Goal: Task Accomplishment & Management: Complete application form

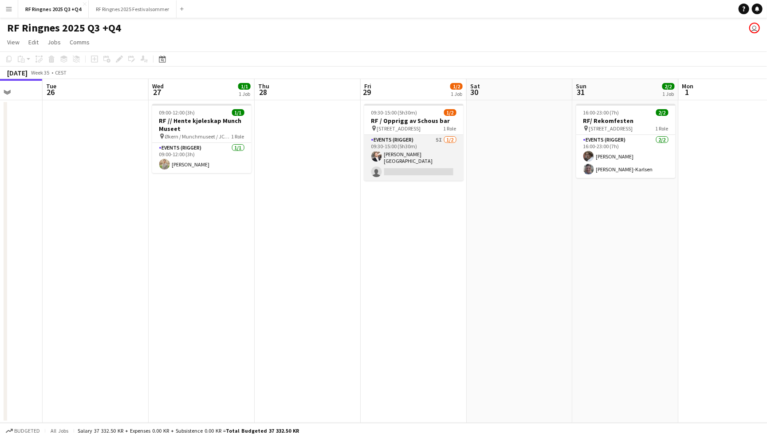
click at [396, 146] on app-card-role "Events (Rigger) 5I [DATE] 09:30-15:00 (5h30m) [PERSON_NAME] single-neutral-acti…" at bounding box center [413, 158] width 99 height 46
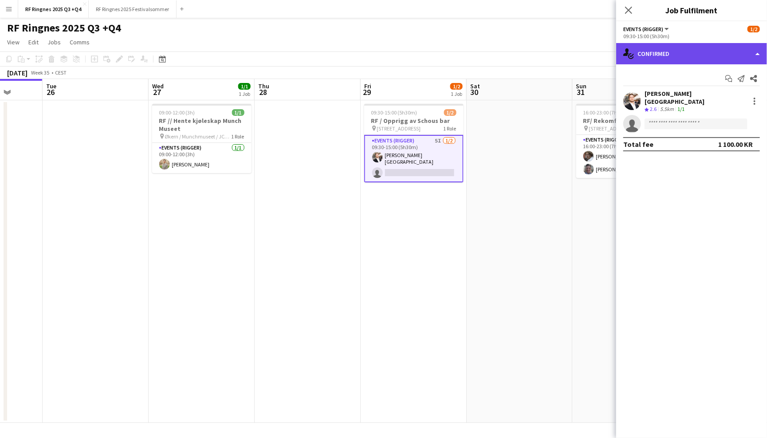
click at [694, 52] on div "single-neutral-actions-check-2 Confirmed" at bounding box center [691, 53] width 151 height 21
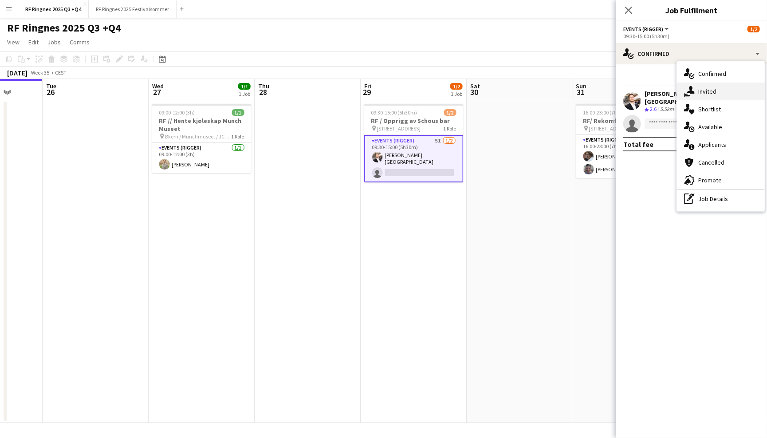
click at [724, 92] on div "single-neutral-actions-share-1 Invited" at bounding box center [721, 91] width 88 height 18
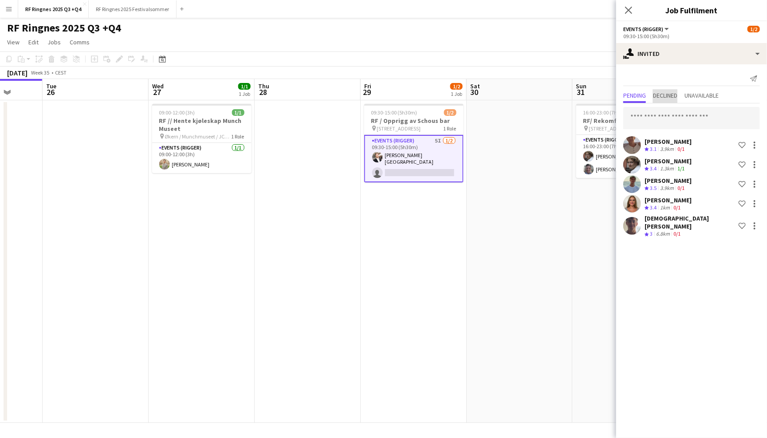
click at [667, 93] on span "Declined" at bounding box center [665, 95] width 24 height 6
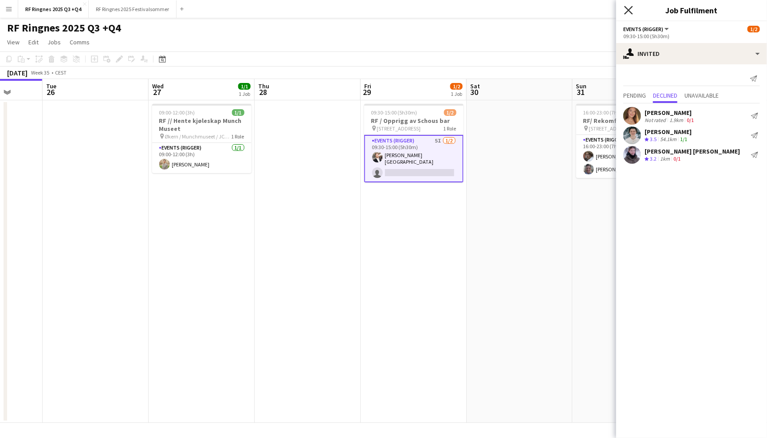
click at [625, 13] on icon at bounding box center [628, 10] width 8 height 8
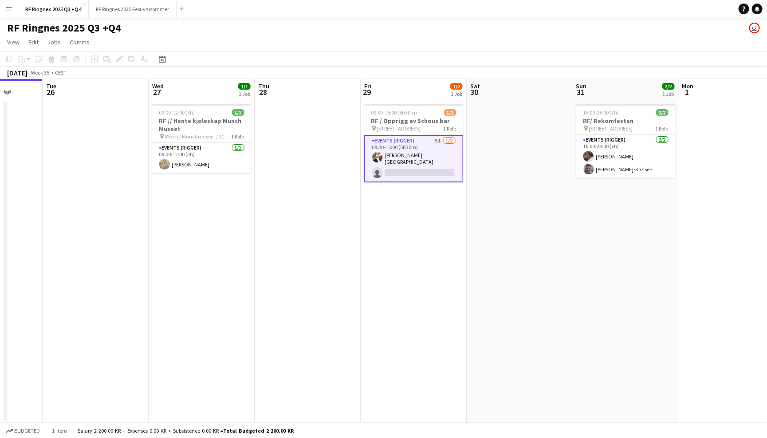
click at [599, 26] on div "RF Ringnes 2025 Q3 +Q4 user" at bounding box center [383, 26] width 767 height 17
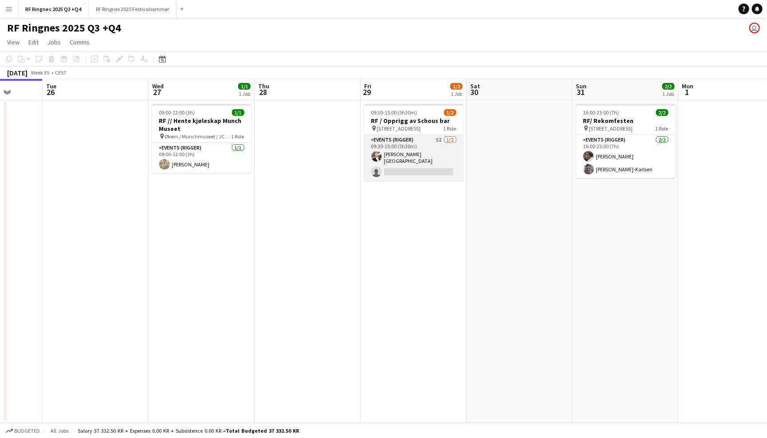
click at [414, 145] on app-card-role "Events (Rigger) 5I [DATE] 09:30-15:00 (5h30m) [PERSON_NAME] single-neutral-acti…" at bounding box center [413, 158] width 99 height 46
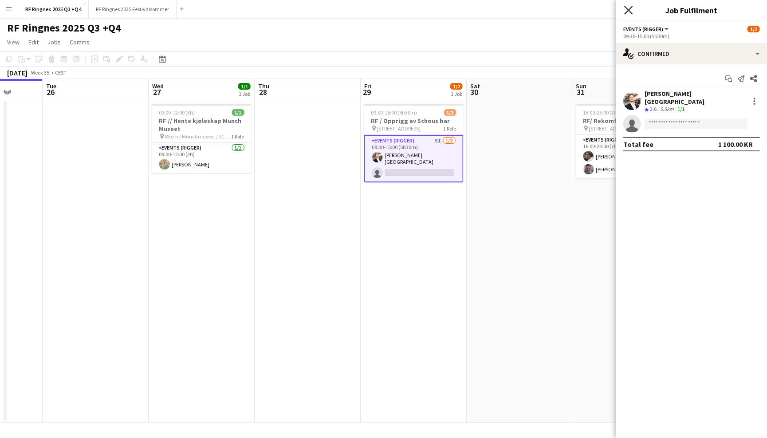
click at [630, 8] on icon "Close pop-in" at bounding box center [628, 10] width 8 height 8
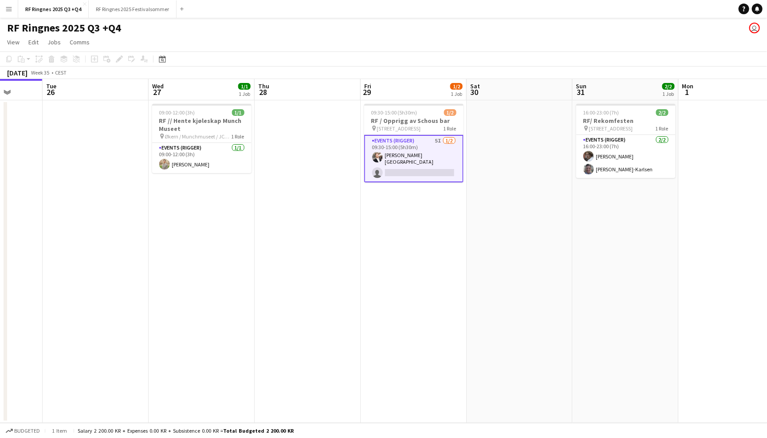
click at [546, 41] on app-page-menu "View Day view expanded Day view collapsed Month view Date picker Jump to [DATE]…" at bounding box center [383, 43] width 767 height 17
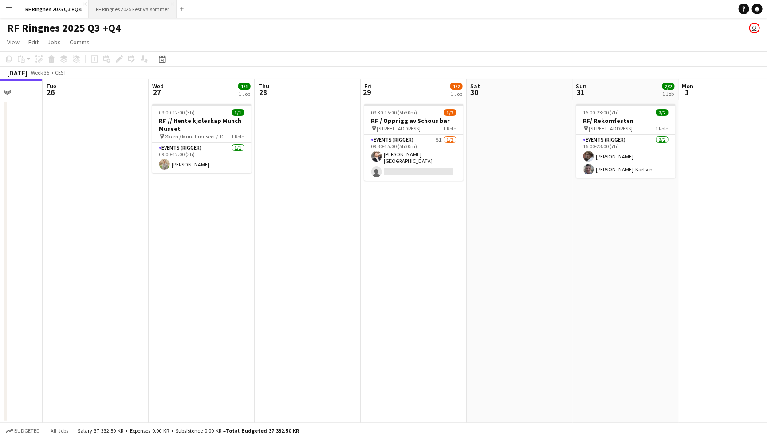
click at [147, 11] on button "RF Ringnes 2025 Festivalsommer Close" at bounding box center [133, 8] width 88 height 17
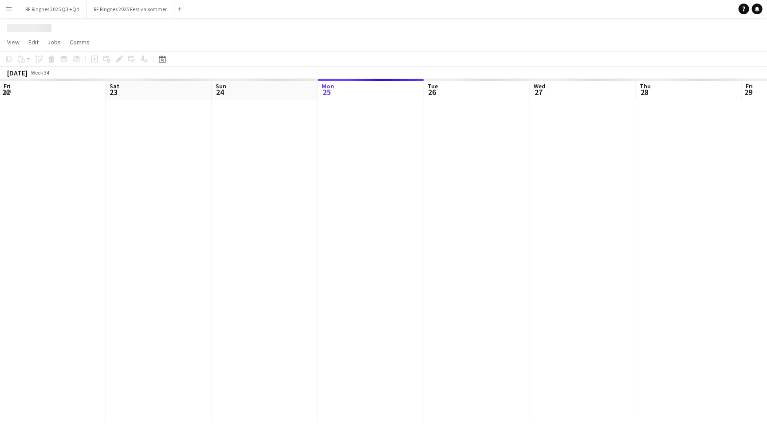
scroll to position [0, 212]
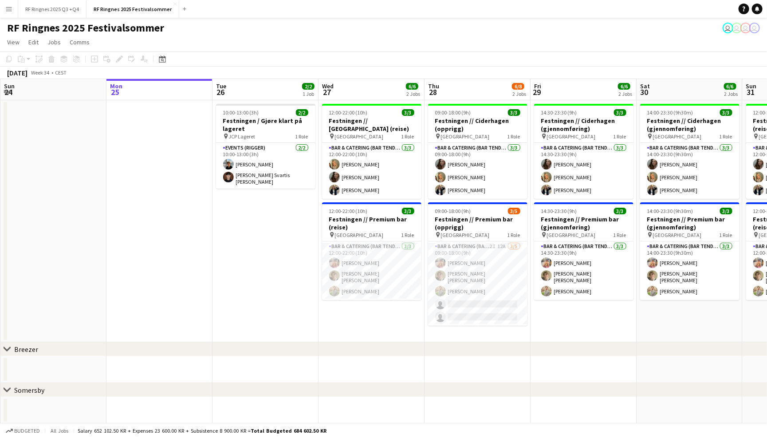
click at [473, 31] on div "RF Ringnes 2025 Festivalsommer user user user user" at bounding box center [383, 26] width 767 height 17
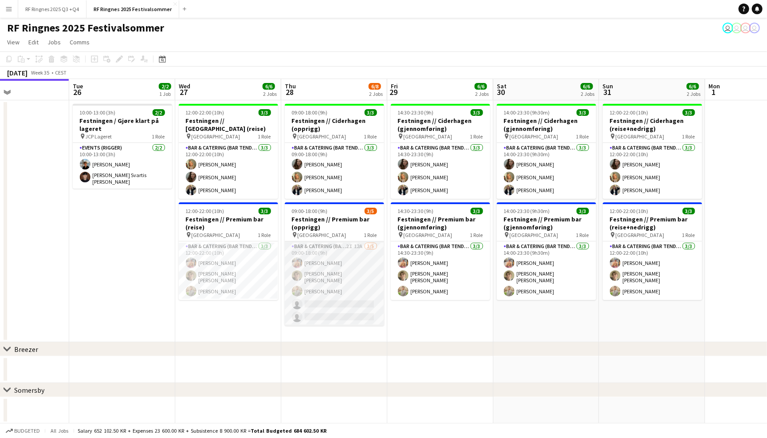
scroll to position [0, 344]
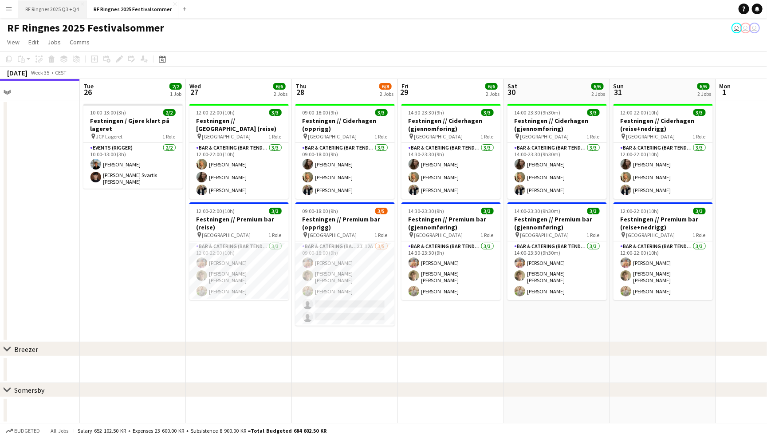
click at [64, 11] on button "RF Ringnes 2025 Q3 +Q4 Close" at bounding box center [52, 8] width 68 height 17
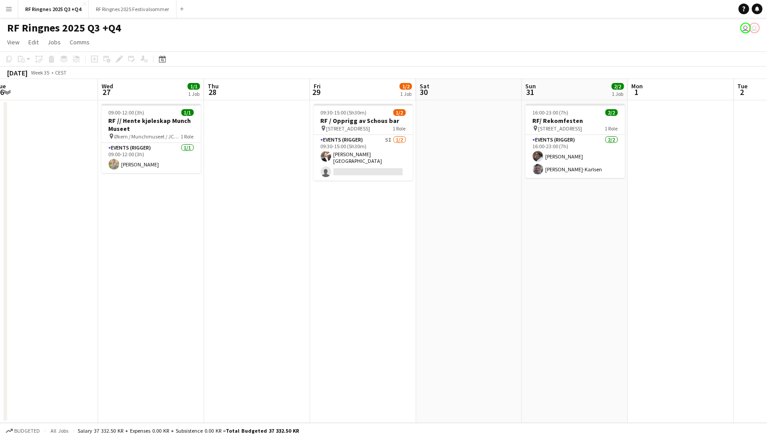
scroll to position [0, 432]
click at [369, 144] on app-card-role "Events (Rigger) 5I [DATE] 09:30-15:00 (5h30m) [PERSON_NAME] single-neutral-acti…" at bounding box center [362, 158] width 99 height 46
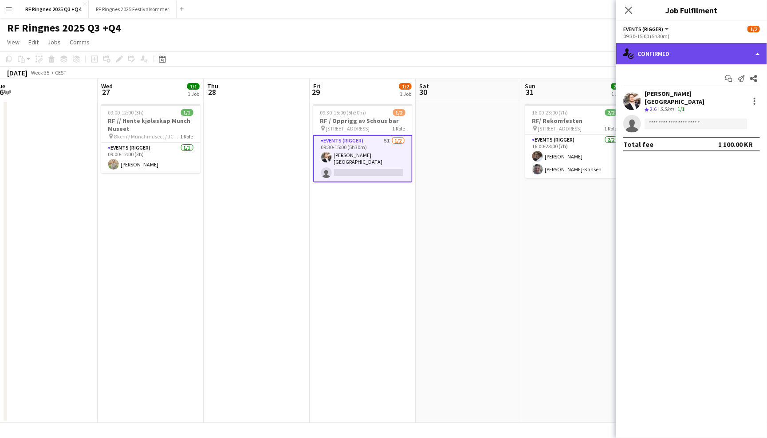
click at [668, 50] on div "single-neutral-actions-check-2 Confirmed" at bounding box center [691, 53] width 151 height 21
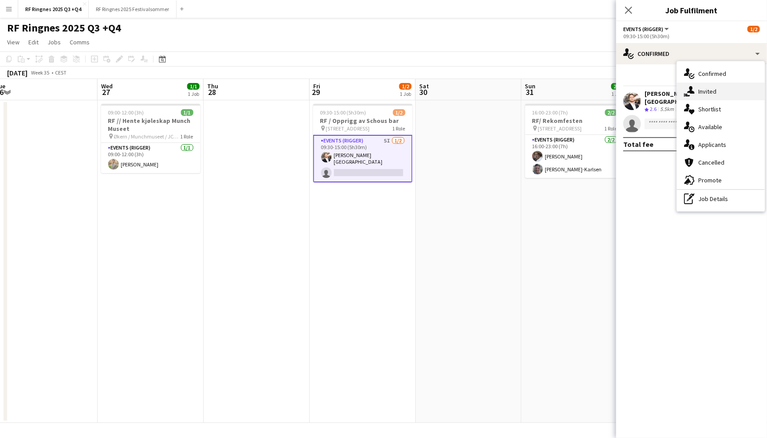
click at [711, 89] on div "single-neutral-actions-share-1 Invited" at bounding box center [721, 91] width 88 height 18
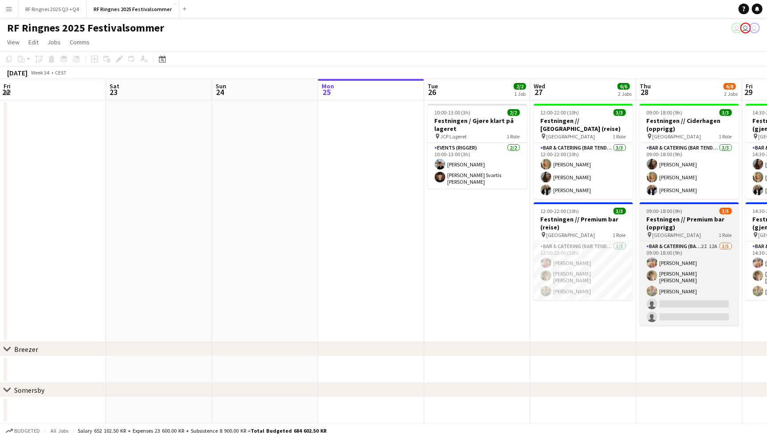
scroll to position [0, 271]
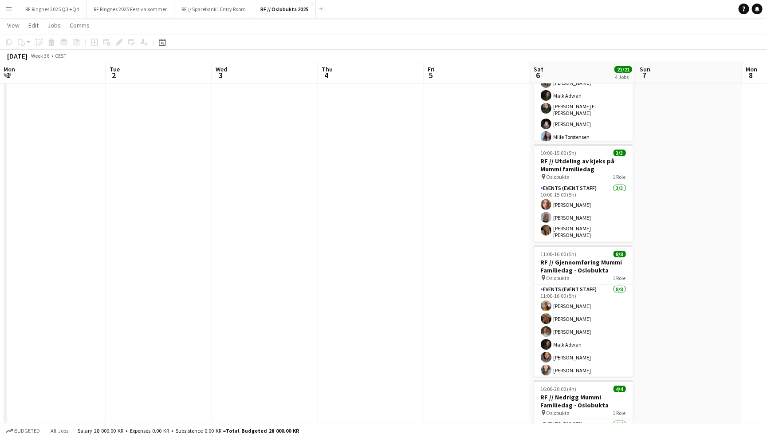
scroll to position [0, 304]
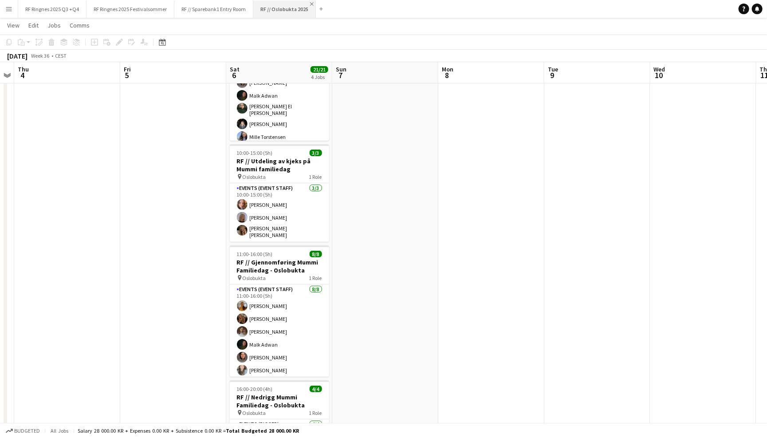
click at [312, 2] on app-icon "Close" at bounding box center [312, 4] width 4 height 4
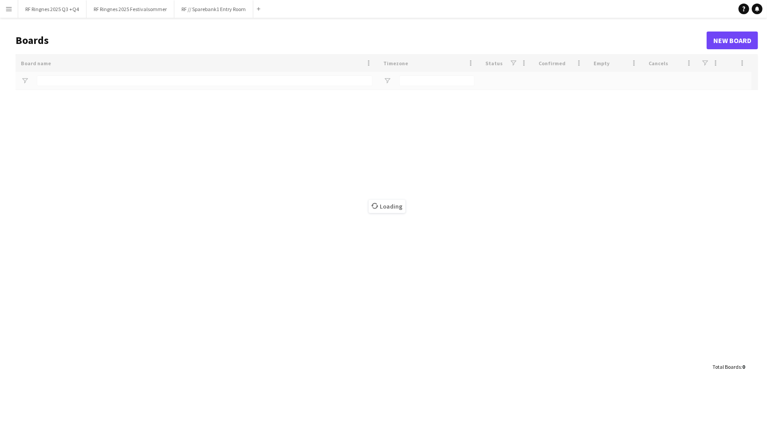
type input "*******"
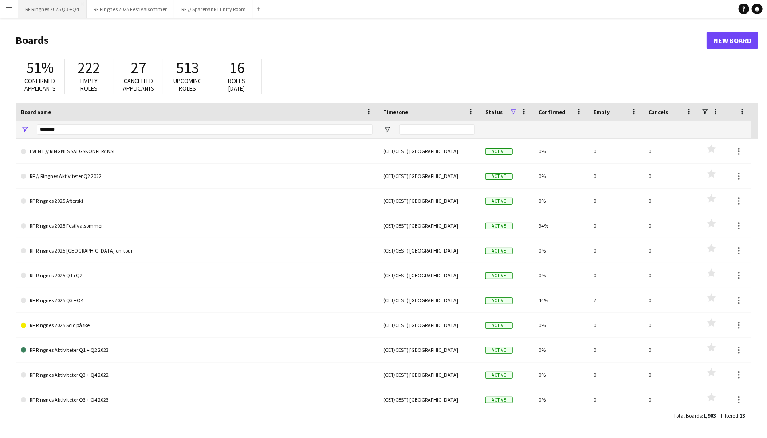
click at [66, 7] on button "RF Ringnes 2025 Q3 +Q4 Close" at bounding box center [52, 8] width 68 height 17
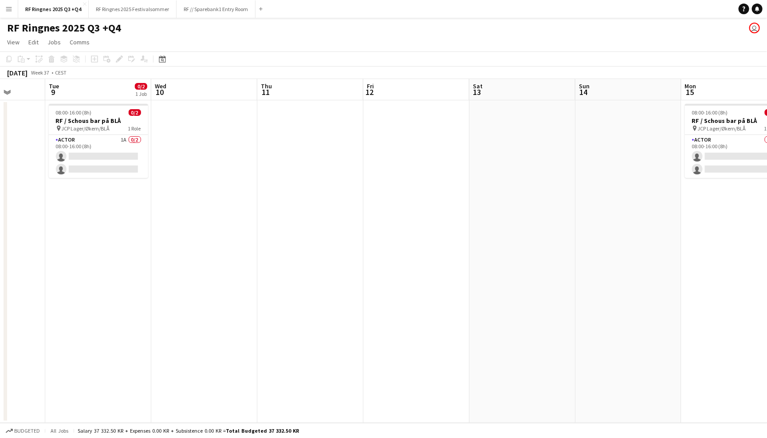
scroll to position [0, 262]
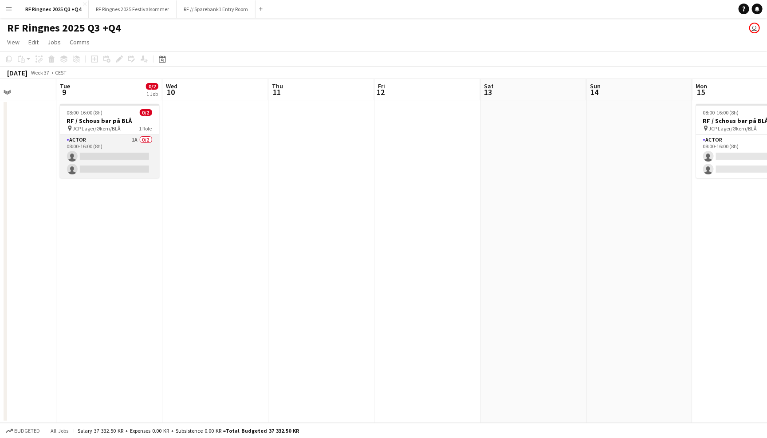
click at [104, 146] on app-card-role "Actor 1A 0/2 08:00-16:00 (8h) single-neutral-actions single-neutral-actions" at bounding box center [109, 156] width 99 height 43
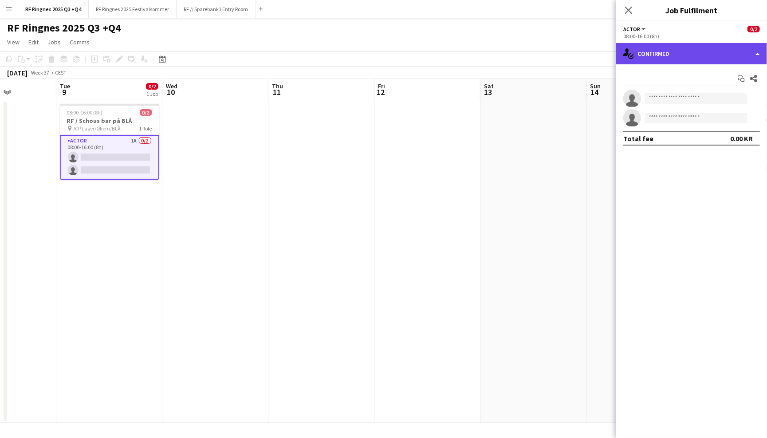
click at [684, 54] on div "single-neutral-actions-check-2 Confirmed" at bounding box center [691, 53] width 151 height 21
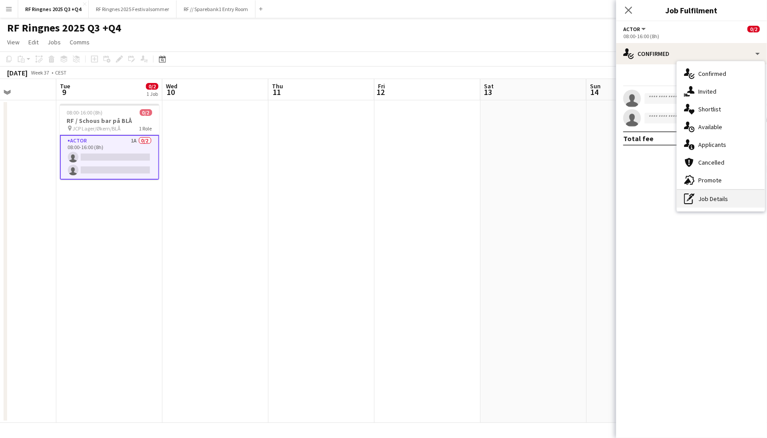
click at [728, 196] on div "pen-write Job Details" at bounding box center [721, 199] width 88 height 18
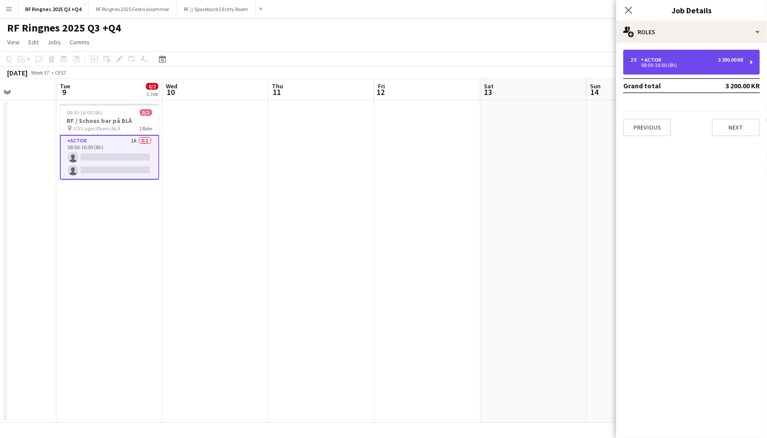
click at [704, 55] on div "2 x Actor 3 200.00 KR 08:00-16:00 (8h)" at bounding box center [691, 62] width 137 height 25
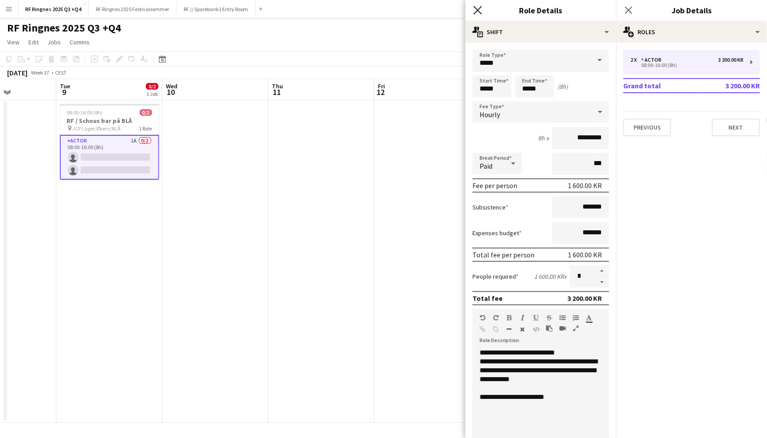
click at [477, 14] on icon "Close pop-in" at bounding box center [477, 10] width 8 height 8
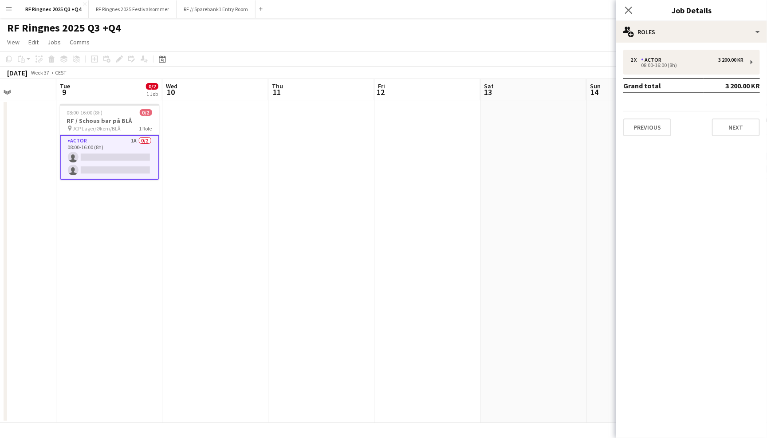
click at [524, 31] on div "RF Ringnes 2025 Q3 +Q4 user" at bounding box center [383, 26] width 767 height 17
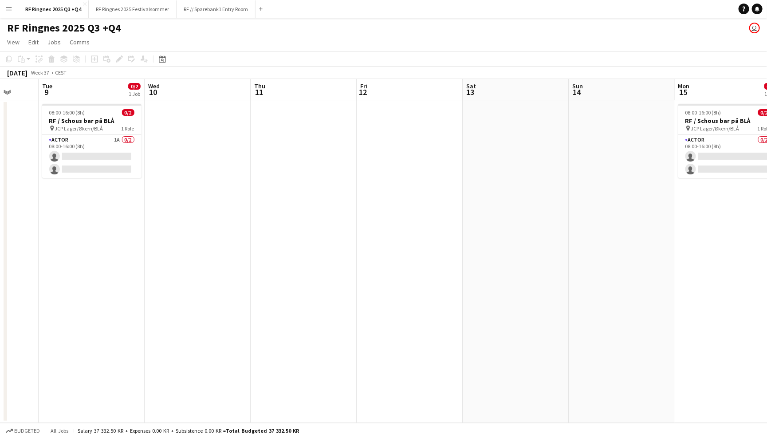
scroll to position [0, 288]
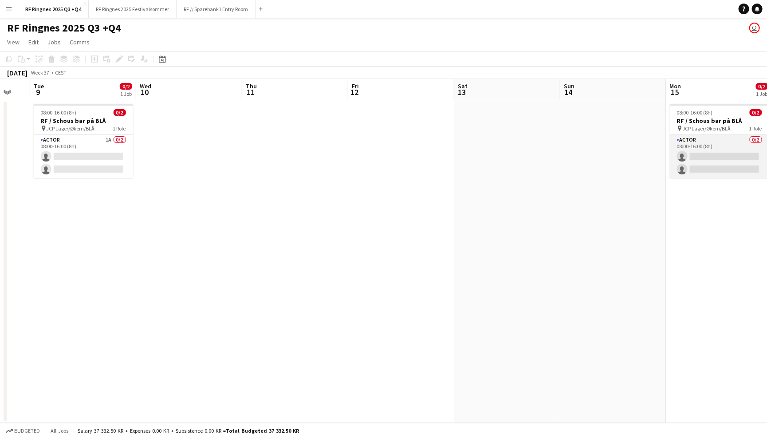
click at [704, 142] on app-card-role "Actor 0/2 08:00-16:00 (8h) single-neutral-actions single-neutral-actions" at bounding box center [719, 156] width 99 height 43
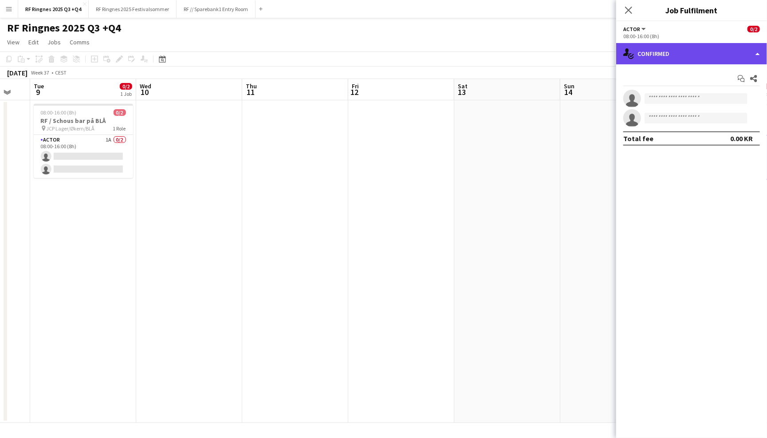
click at [692, 48] on div "single-neutral-actions-check-2 Confirmed" at bounding box center [691, 53] width 151 height 21
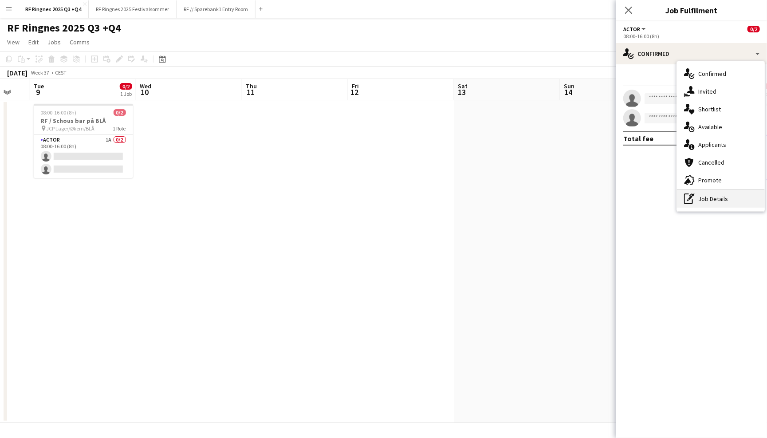
click at [711, 193] on div "pen-write Job Details" at bounding box center [721, 199] width 88 height 18
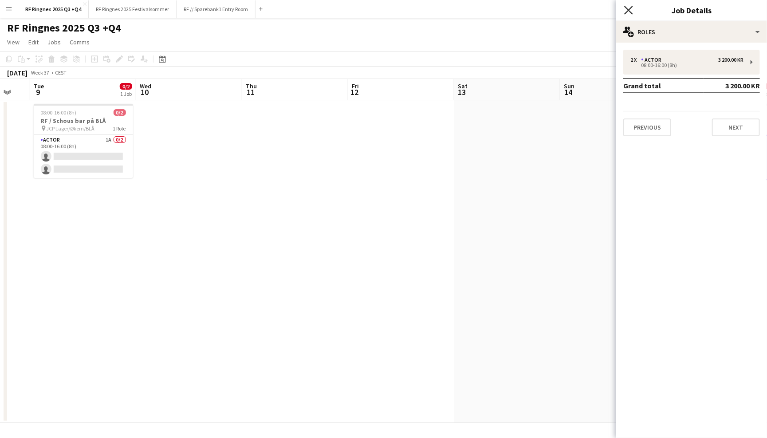
click at [629, 9] on icon at bounding box center [628, 10] width 8 height 8
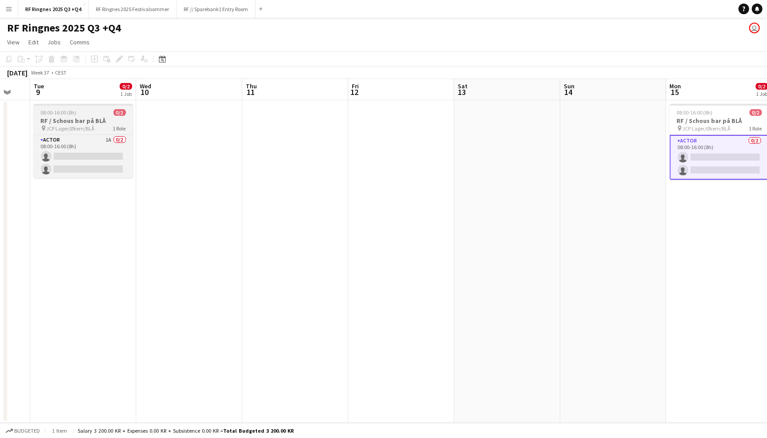
click at [87, 129] on span "JCP Lager/Økern/BLÅ" at bounding box center [71, 128] width 48 height 7
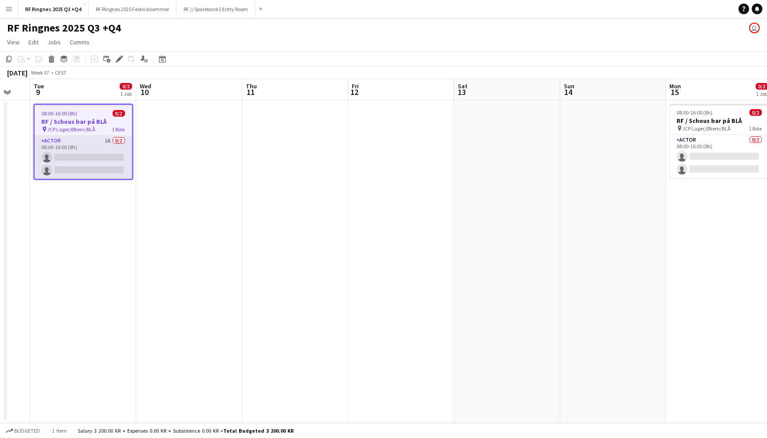
click at [79, 163] on app-card-role "Actor 1A 0/2 08:00-16:00 (8h) single-neutral-actions single-neutral-actions" at bounding box center [84, 157] width 98 height 43
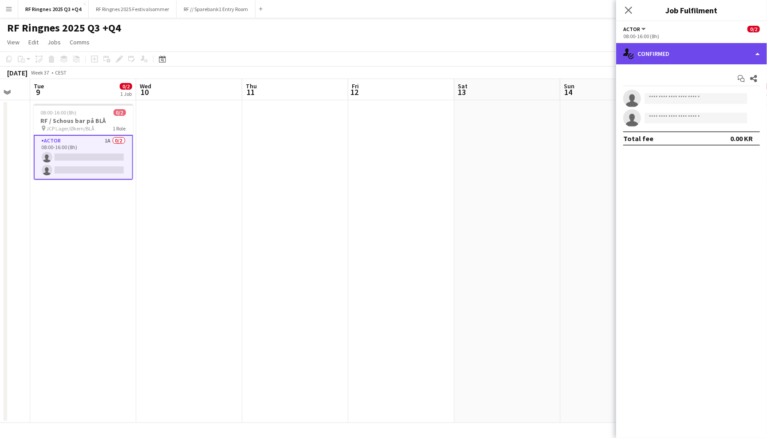
click at [690, 55] on div "single-neutral-actions-check-2 Confirmed" at bounding box center [691, 53] width 151 height 21
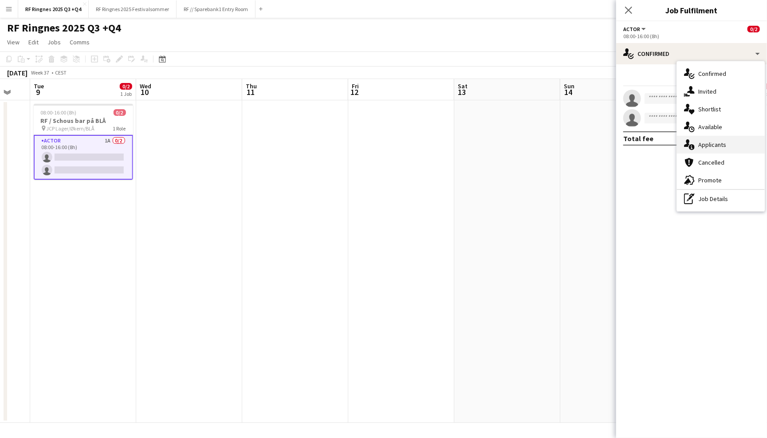
click at [715, 141] on div "single-neutral-actions-information Applicants" at bounding box center [721, 145] width 88 height 18
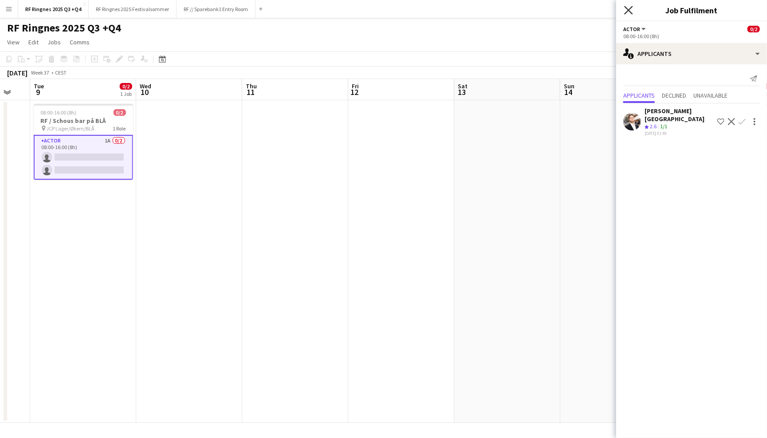
click at [631, 12] on icon "Close pop-in" at bounding box center [628, 10] width 8 height 8
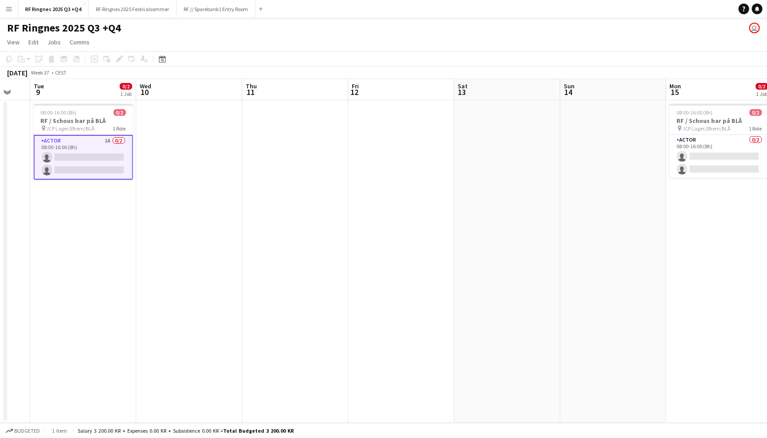
click at [584, 31] on div "RF Ringnes 2025 Q3 +Q4 user" at bounding box center [383, 26] width 767 height 17
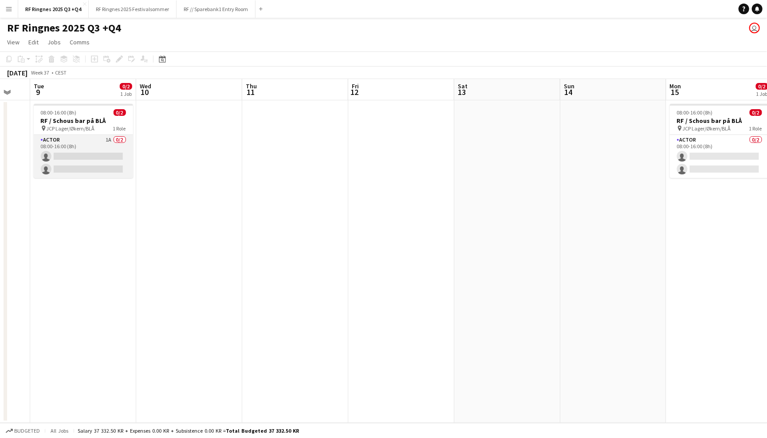
click at [90, 137] on app-card-role "Actor 1A 0/2 08:00-16:00 (8h) single-neutral-actions single-neutral-actions" at bounding box center [83, 156] width 99 height 43
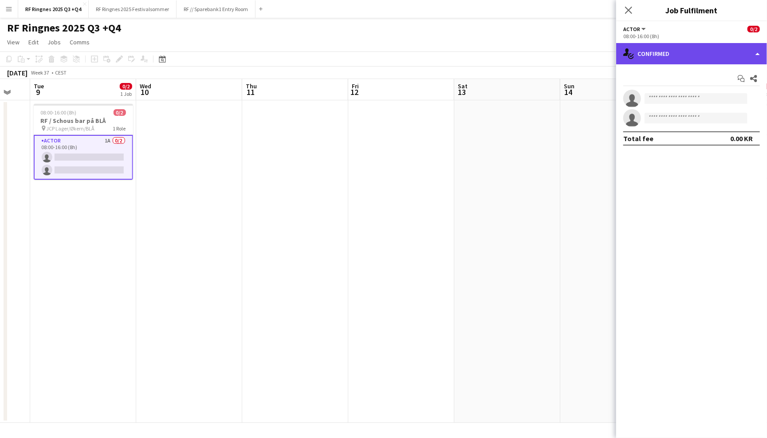
click at [648, 45] on div "single-neutral-actions-check-2 Confirmed" at bounding box center [691, 53] width 151 height 21
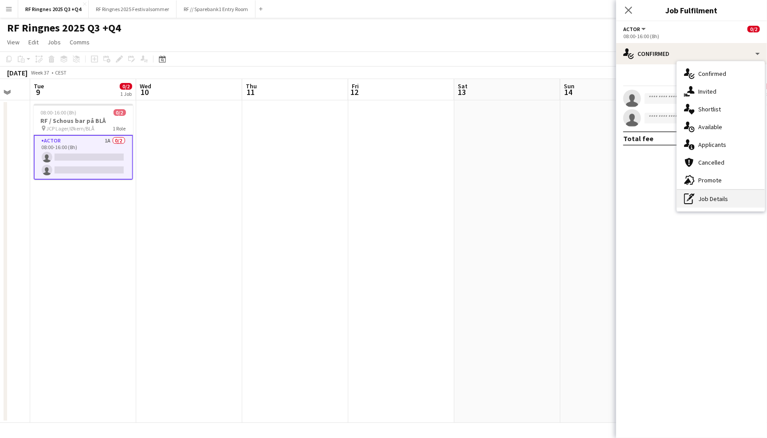
click at [717, 196] on div "pen-write Job Details" at bounding box center [721, 199] width 88 height 18
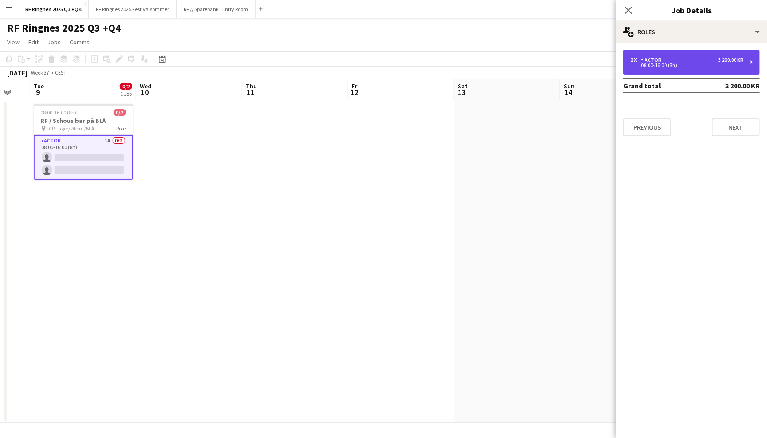
click at [695, 54] on div "2 x Actor 3 200.00 KR 08:00-16:00 (8h)" at bounding box center [691, 62] width 137 height 25
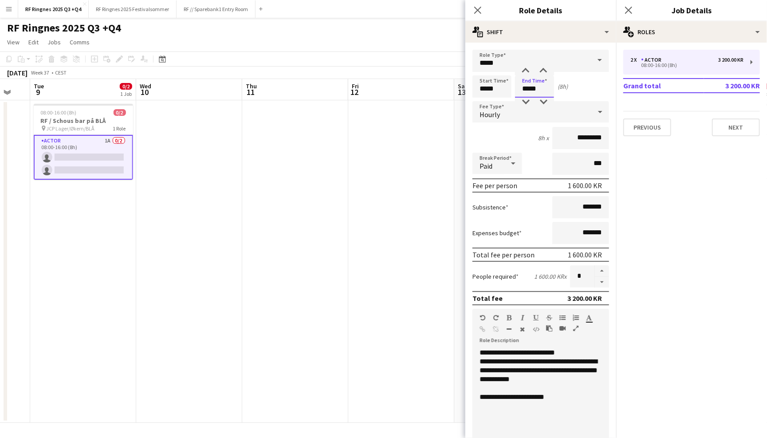
click at [525, 83] on input "*****" at bounding box center [534, 86] width 39 height 22
click at [497, 86] on input "*****" at bounding box center [491, 86] width 39 height 22
type input "*****"
click at [480, 67] on div at bounding box center [483, 71] width 18 height 9
click at [533, 94] on input "*****" at bounding box center [534, 86] width 39 height 22
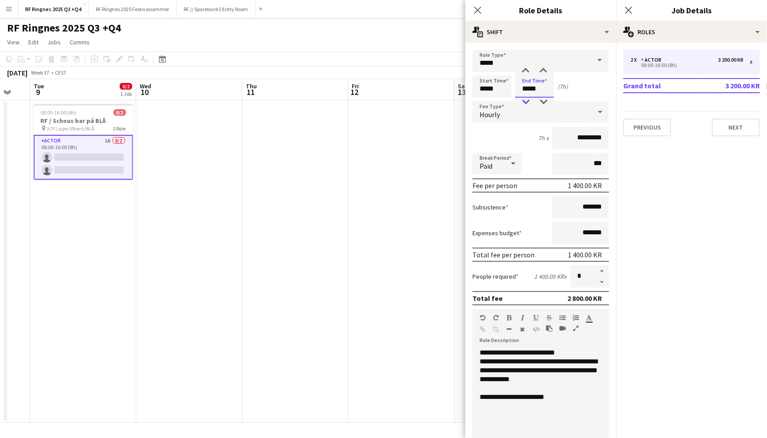
click at [526, 101] on div at bounding box center [526, 102] width 18 height 9
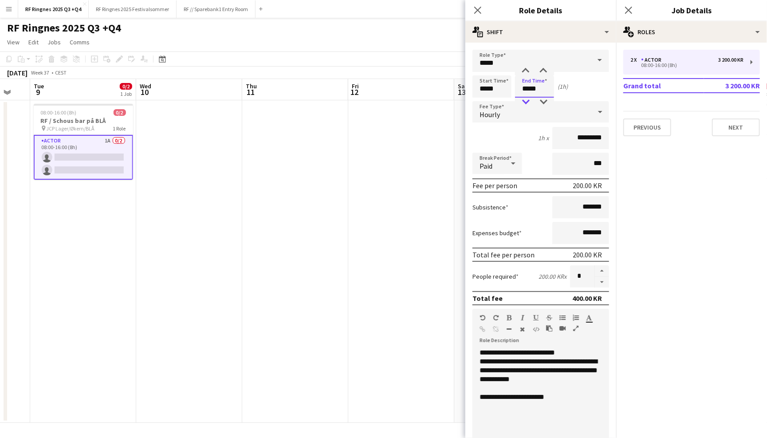
click at [526, 101] on div at bounding box center [526, 102] width 18 height 9
click at [524, 70] on div at bounding box center [526, 71] width 18 height 9
type input "*****"
click at [524, 70] on div at bounding box center [526, 71] width 18 height 9
click at [592, 86] on div "Start Time ***** End Time ***** (3h)" at bounding box center [540, 86] width 137 height 22
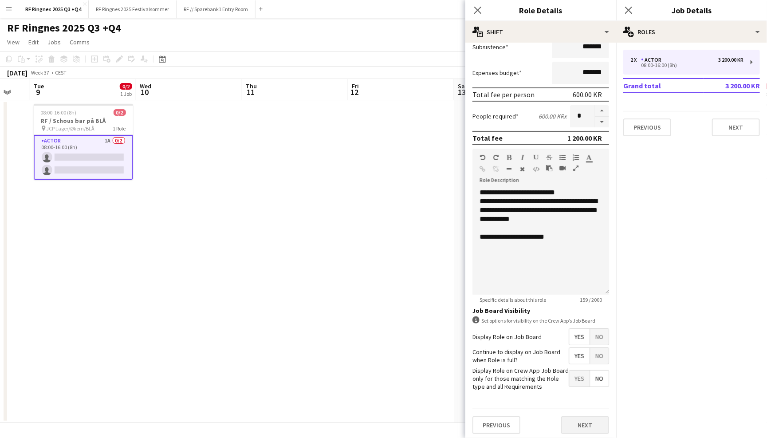
scroll to position [160, 0]
click at [584, 422] on button "Next" at bounding box center [585, 425] width 48 height 18
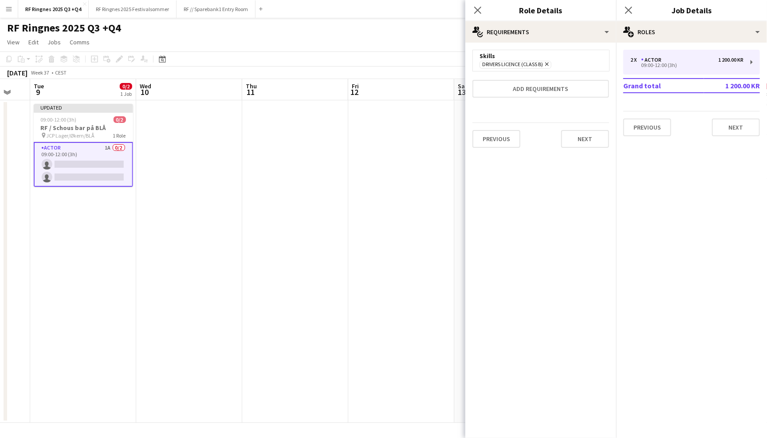
scroll to position [0, 0]
click at [583, 134] on button "Next" at bounding box center [585, 139] width 48 height 18
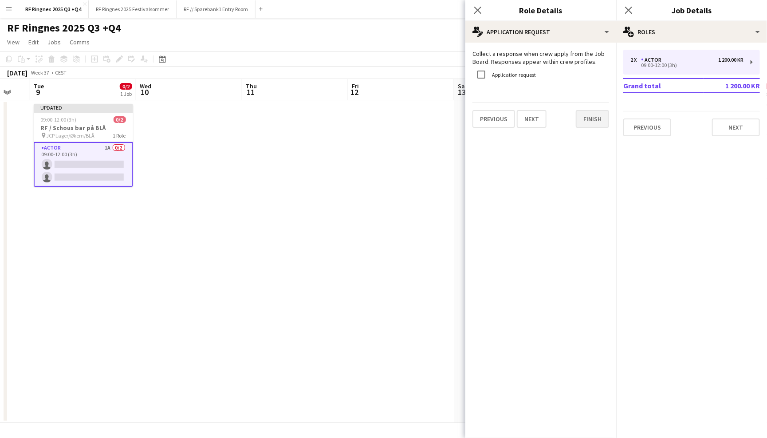
click at [584, 124] on button "Finish" at bounding box center [592, 119] width 33 height 18
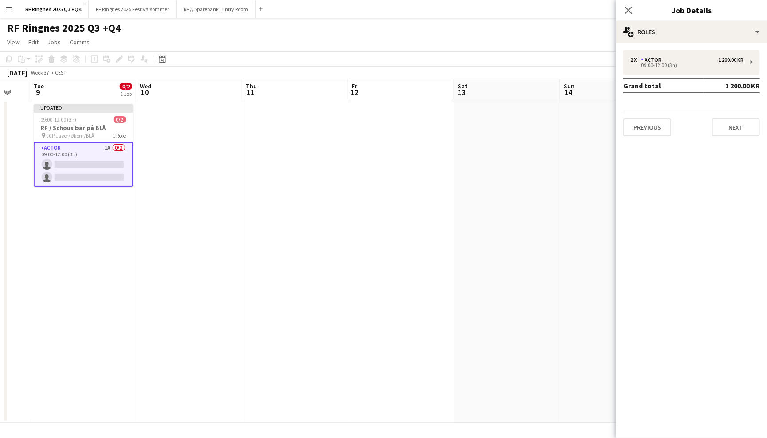
click at [540, 39] on app-page-menu "View Day view expanded Day view collapsed Month view Date picker Jump to [DATE]…" at bounding box center [383, 43] width 767 height 17
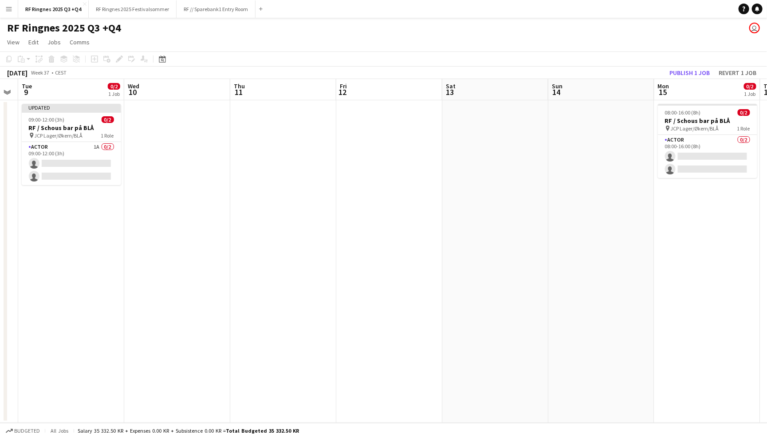
scroll to position [0, 305]
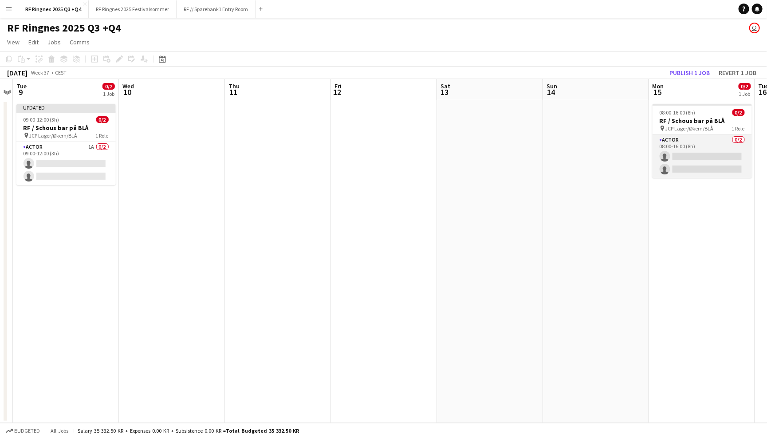
click at [691, 146] on app-card-role "Actor 0/2 08:00-16:00 (8h) single-neutral-actions single-neutral-actions" at bounding box center [701, 156] width 99 height 43
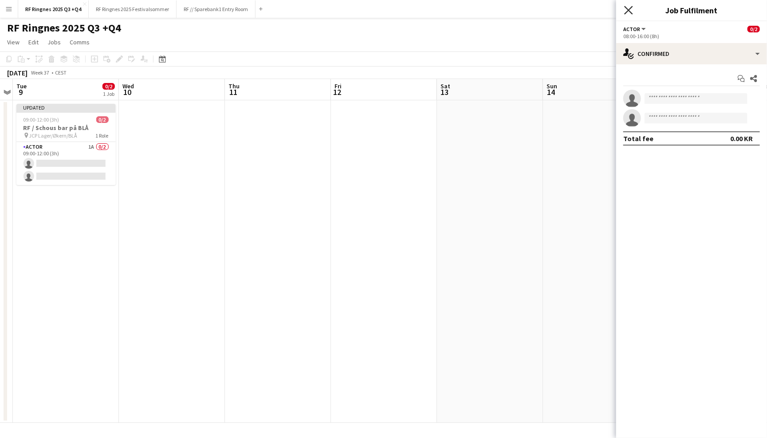
click at [630, 12] on icon at bounding box center [628, 10] width 8 height 8
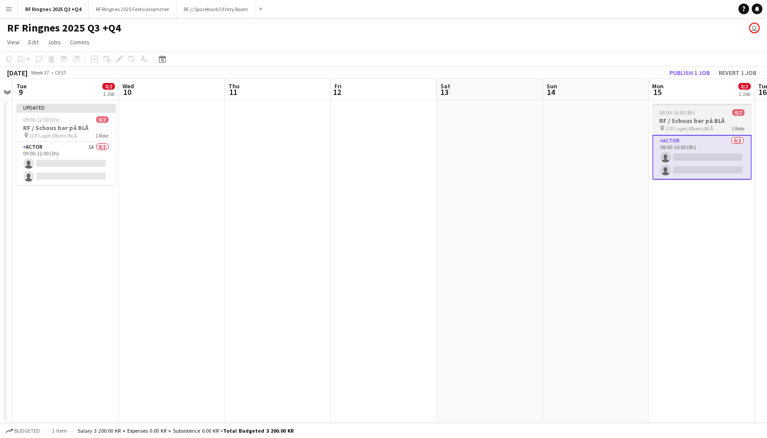
click at [690, 120] on h3 "RF / Schous bar på BLÅ" at bounding box center [701, 121] width 99 height 8
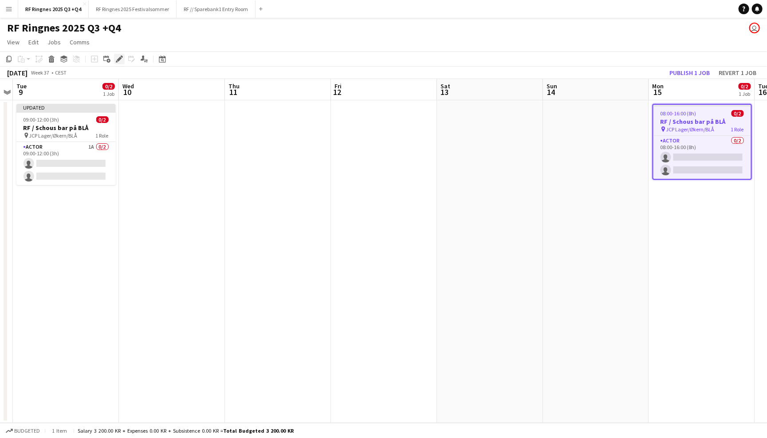
click at [122, 55] on icon "Edit" at bounding box center [119, 58] width 7 height 7
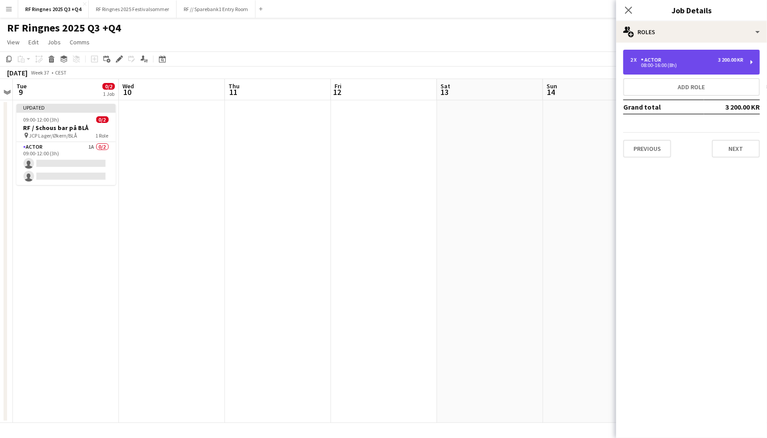
click at [648, 59] on div "Actor" at bounding box center [653, 60] width 24 height 6
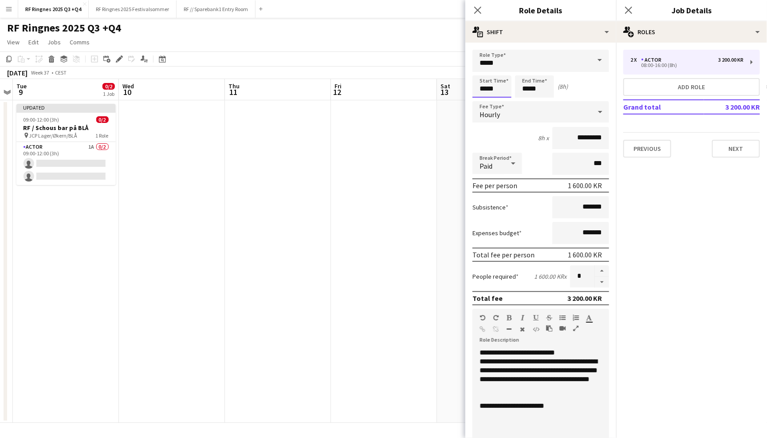
click at [483, 88] on input "*****" at bounding box center [491, 86] width 39 height 22
type input "*****"
click at [489, 72] on div at bounding box center [483, 71] width 18 height 9
click at [548, 84] on input "*****" at bounding box center [534, 86] width 39 height 22
click at [525, 105] on div at bounding box center [526, 102] width 18 height 9
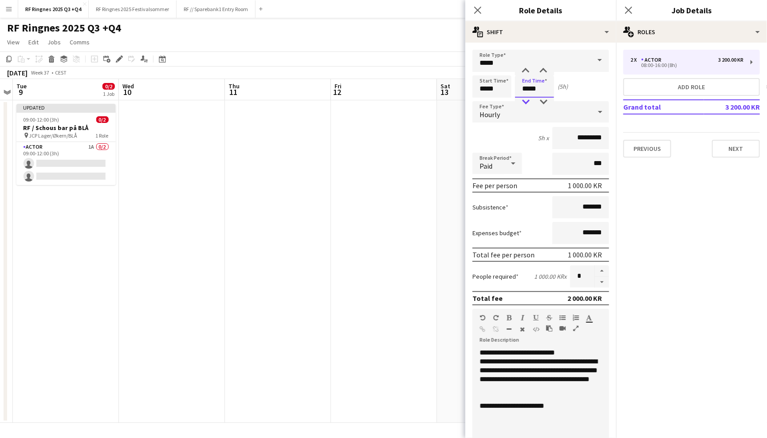
click at [525, 102] on div at bounding box center [526, 102] width 18 height 9
click at [522, 95] on input "*****" at bounding box center [534, 86] width 39 height 22
type input "*****"
click at [529, 101] on div at bounding box center [526, 102] width 18 height 9
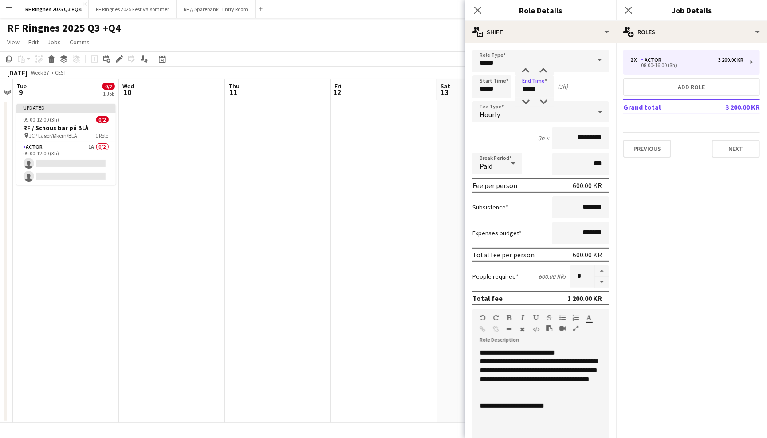
click at [600, 84] on div "Start Time ***** End Time ***** (3h)" at bounding box center [540, 86] width 137 height 22
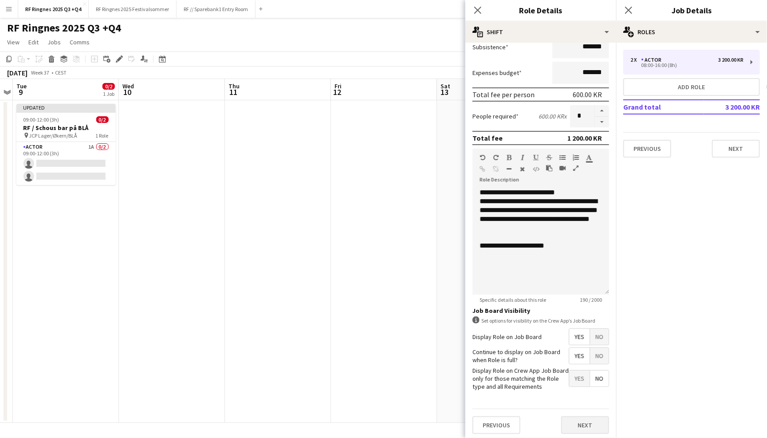
scroll to position [160, 0]
click at [588, 420] on button "Next" at bounding box center [585, 425] width 48 height 18
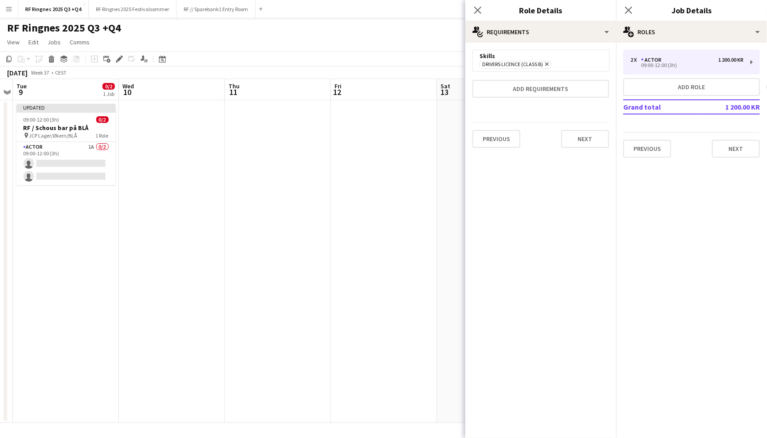
scroll to position [0, 0]
click at [580, 128] on div "Previous Next" at bounding box center [540, 138] width 137 height 32
click at [581, 134] on button "Next" at bounding box center [585, 139] width 48 height 18
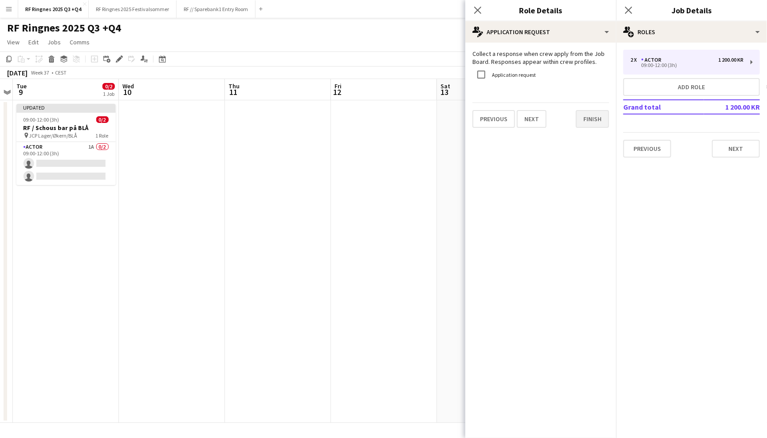
click at [584, 122] on button "Finish" at bounding box center [592, 119] width 33 height 18
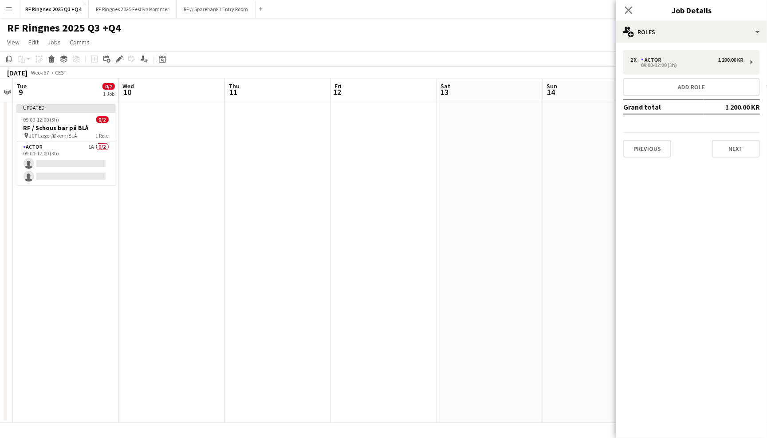
click at [545, 56] on app-toolbar "Copy Paste Paste Command V Paste with crew Command Shift V Paste linked Job Del…" at bounding box center [383, 58] width 767 height 15
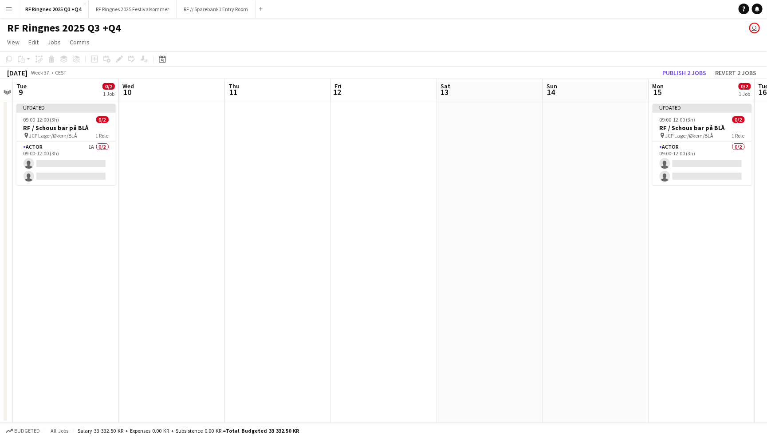
click at [586, 40] on app-page-menu "View Day view expanded Day view collapsed Month view Date picker Jump to [DATE]…" at bounding box center [383, 43] width 767 height 17
click at [687, 70] on button "Publish 2 jobs" at bounding box center [684, 73] width 51 height 12
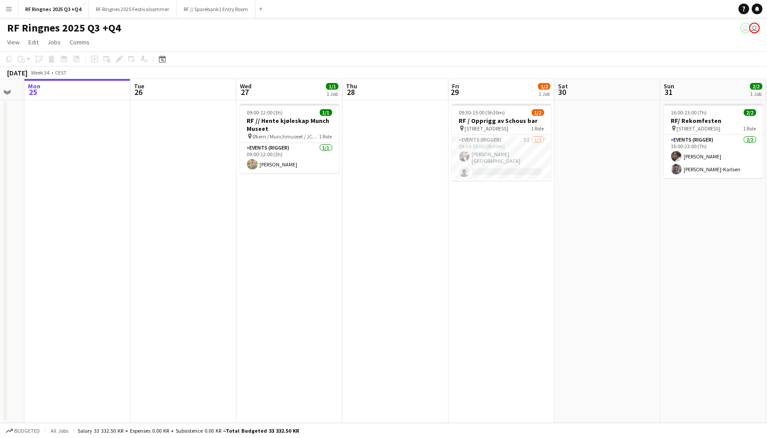
scroll to position [0, 309]
